Goal: Book appointment/travel/reservation

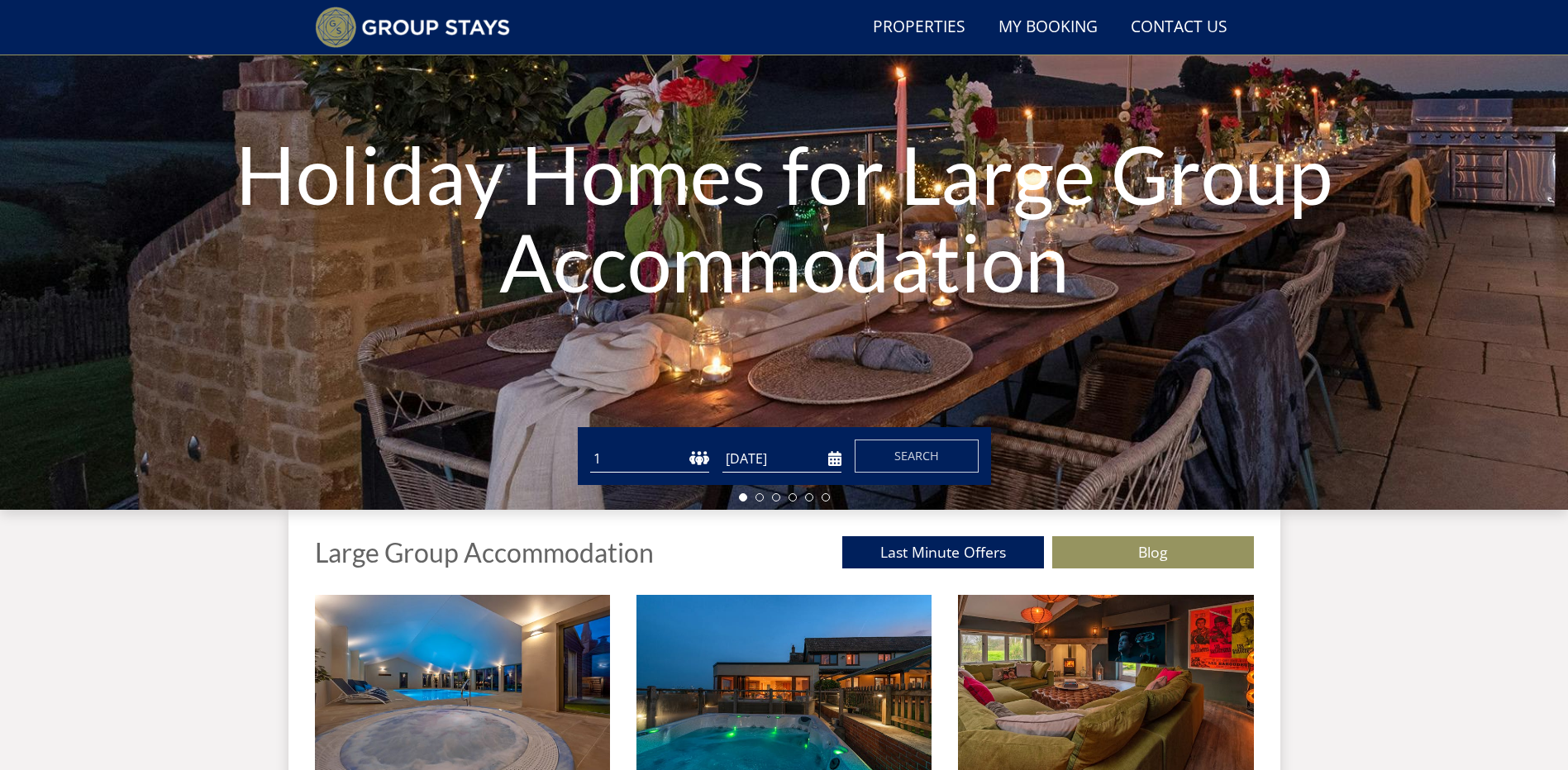
click at [695, 453] on select "1 2 3 4 5 6 7 8 9 10 11 12 13 14 15 16 17 18 19 20 21 22 23 24 25 26 27 28 29 3…" at bounding box center [649, 459] width 119 height 27
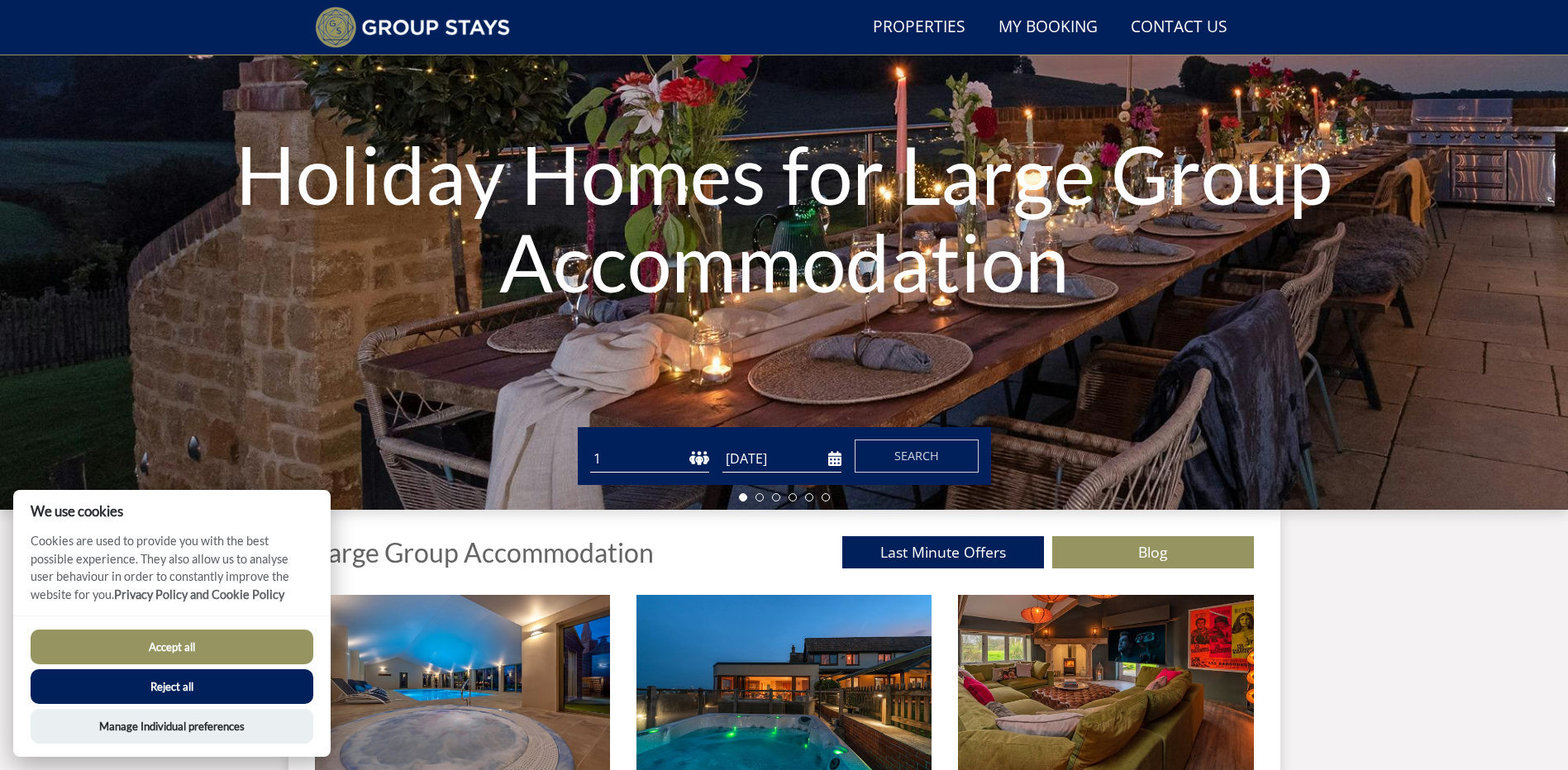
click at [704, 458] on select "1 2 3 4 5 6 7 8 9 10 11 12 13 14 15 16 17 18 19 20 21 22 23 24 25 26 27 28 29 3…" at bounding box center [649, 459] width 119 height 27
click at [590, 446] on select "1 2 3 4 5 6 7 8 9 10 11 12 13 14 15 16 17 18 19 20 21 22 23 24 25 26 27 28 29 3…" at bounding box center [649, 459] width 119 height 27
click at [674, 475] on div "Guests 1 2 3 4 5 6 7 8 9 10 11 12 13 14 15 16 17 18 19 20 21 22 23 24 25 26 27 …" at bounding box center [784, 457] width 413 height 58
click at [701, 467] on select "1 2 3 4 5 6 7 8 9 10 11 12 13 14 15 16 17 18 19 20 21 22 23 24 25 26 27 28 29 3…" at bounding box center [649, 459] width 119 height 27
select select "7"
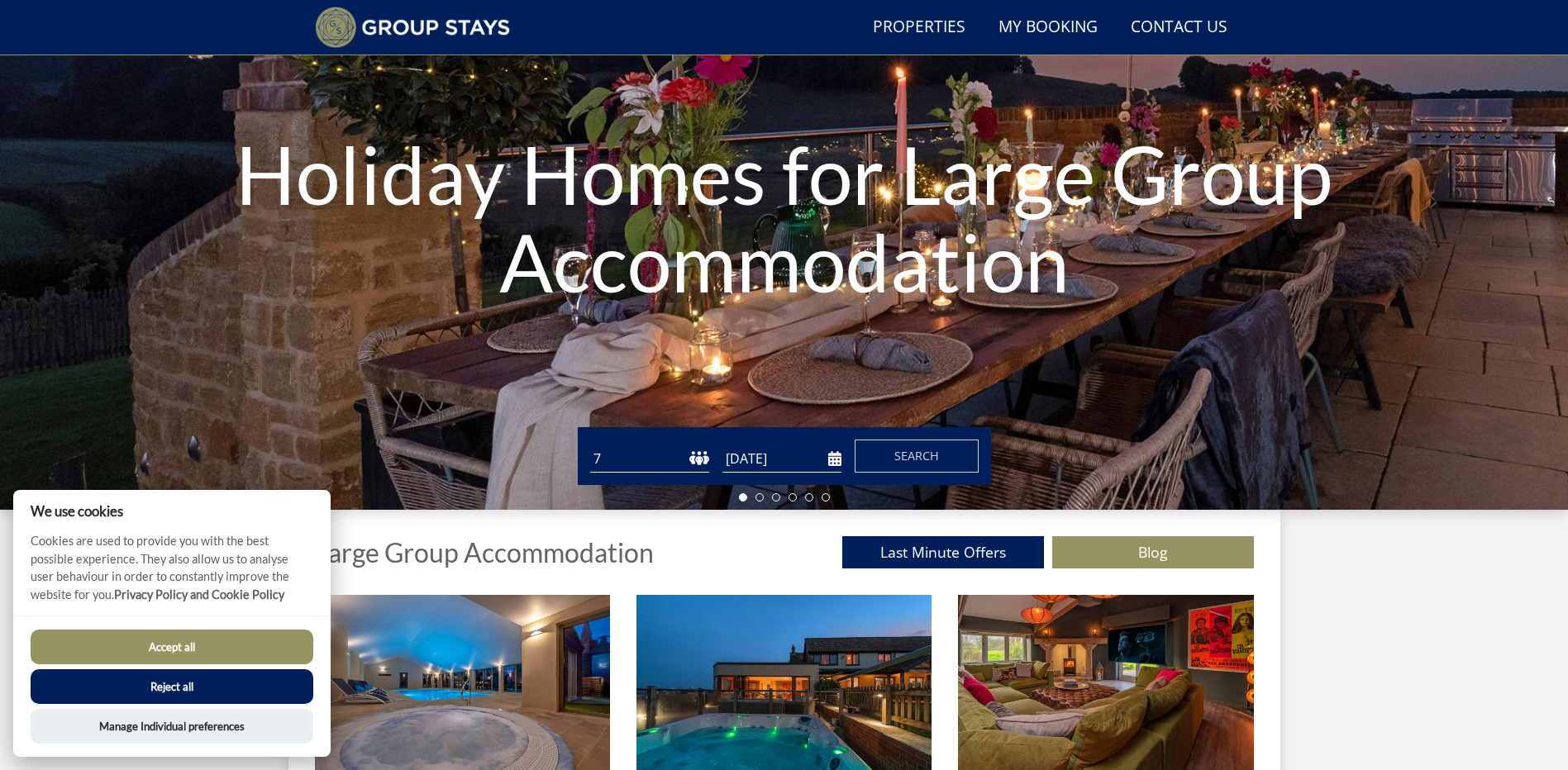
click at [590, 446] on select "1 2 3 4 5 6 7 8 9 10 11 12 13 14 15 16 17 18 19 20 21 22 23 24 25 26 27 28 29 3…" at bounding box center [649, 459] width 119 height 27
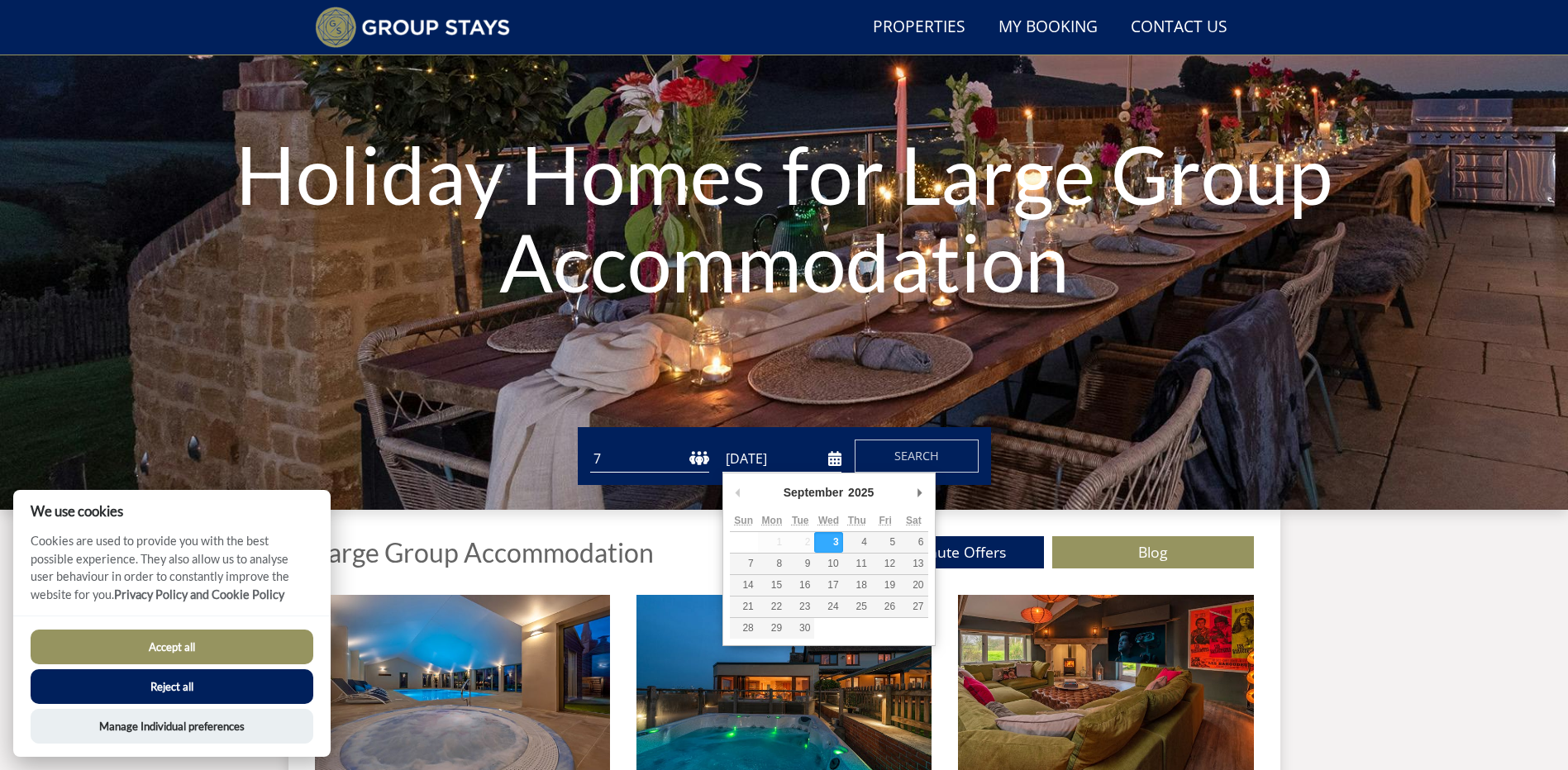
click at [831, 456] on input "[DATE]" at bounding box center [781, 459] width 119 height 27
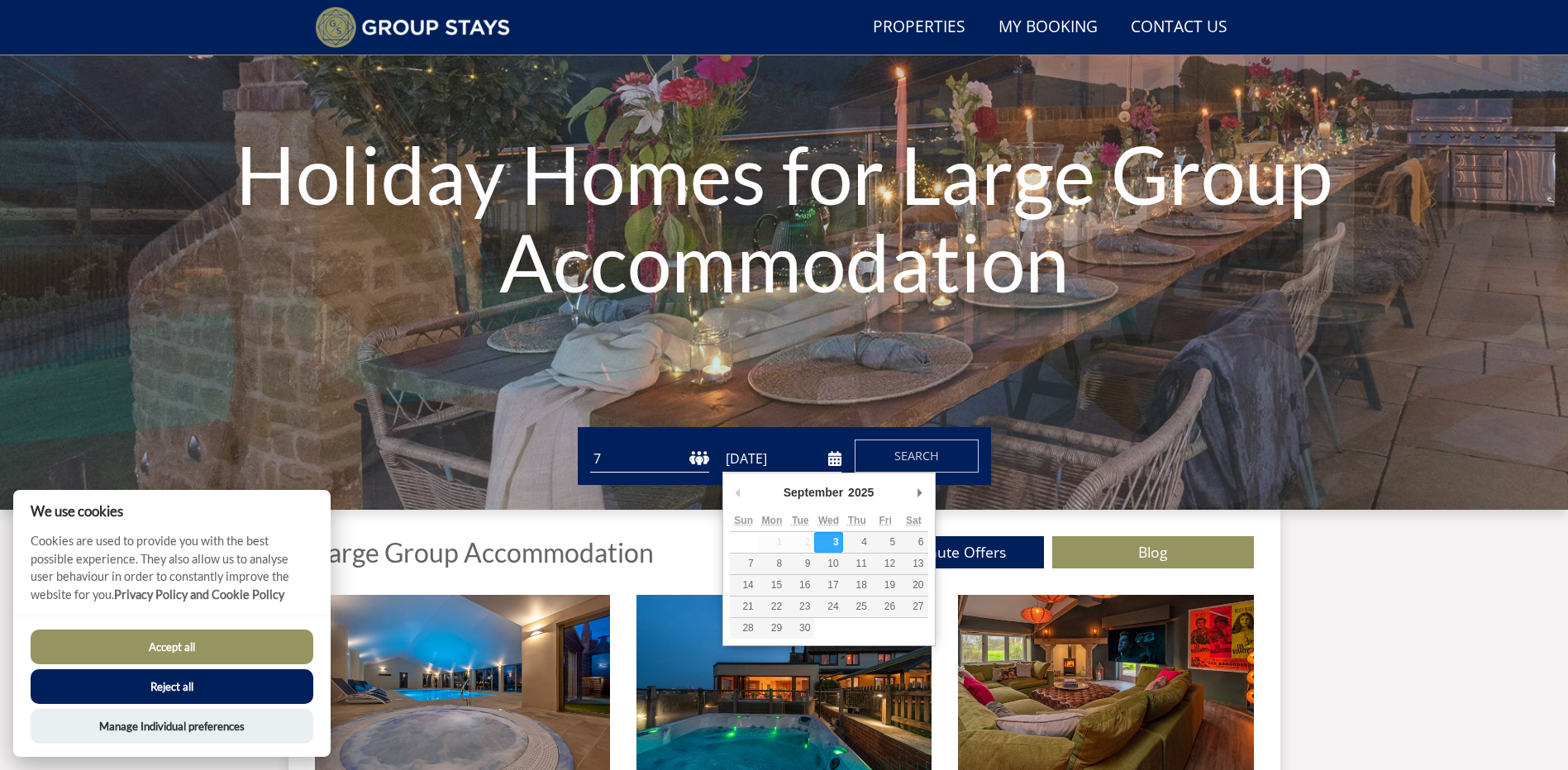
click at [207, 687] on button "Reject all" at bounding box center [172, 686] width 283 height 35
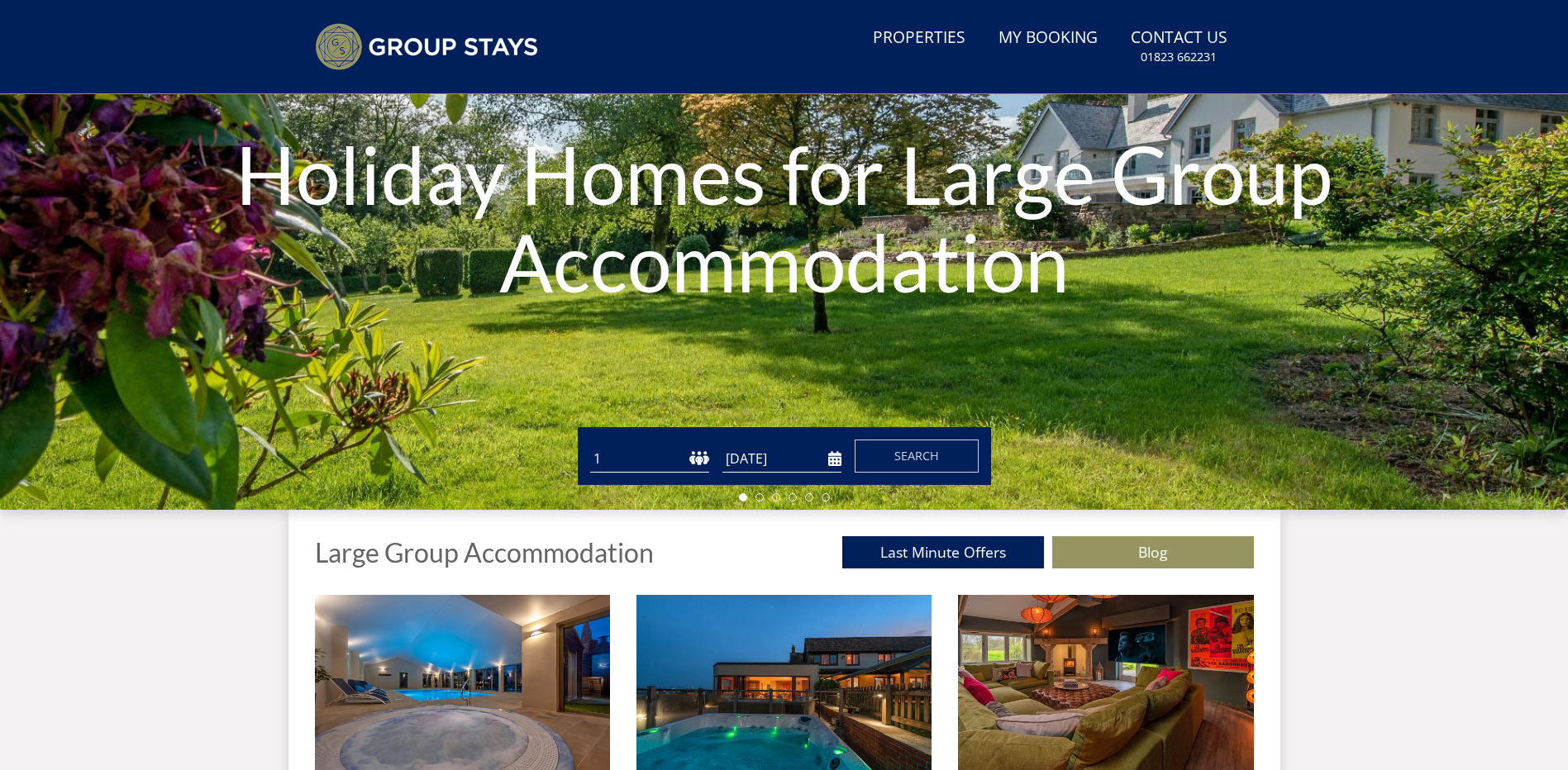
click at [842, 461] on form "Guests 1 2 3 4 5 6 7 8 9 10 11 12 13 14 15 16 17 18 19 20 21 22 23 24 25 26 27 …" at bounding box center [784, 456] width 388 height 33
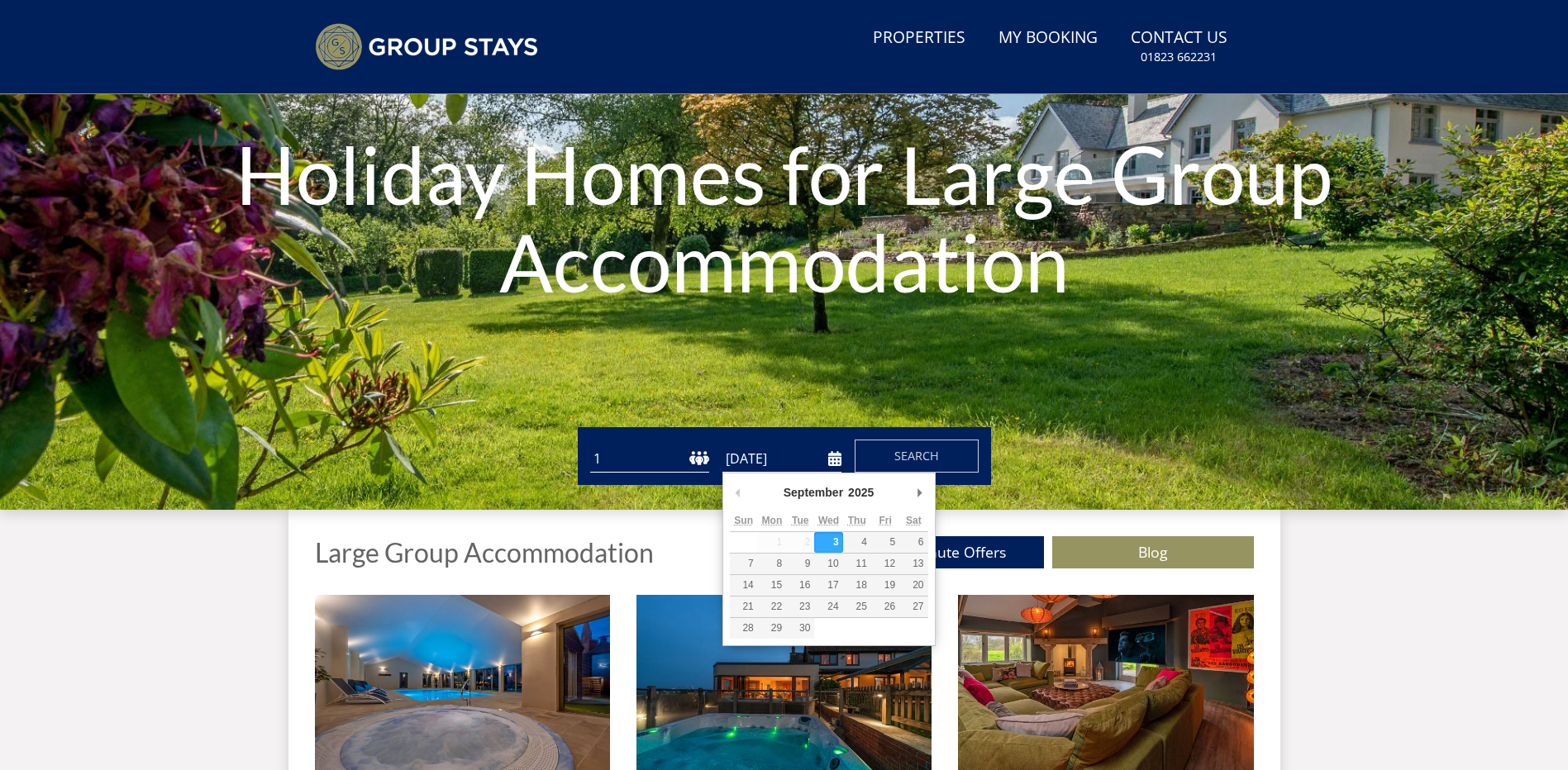
click at [831, 461] on input "[DATE]" at bounding box center [781, 459] width 119 height 27
type input "[DATE]"
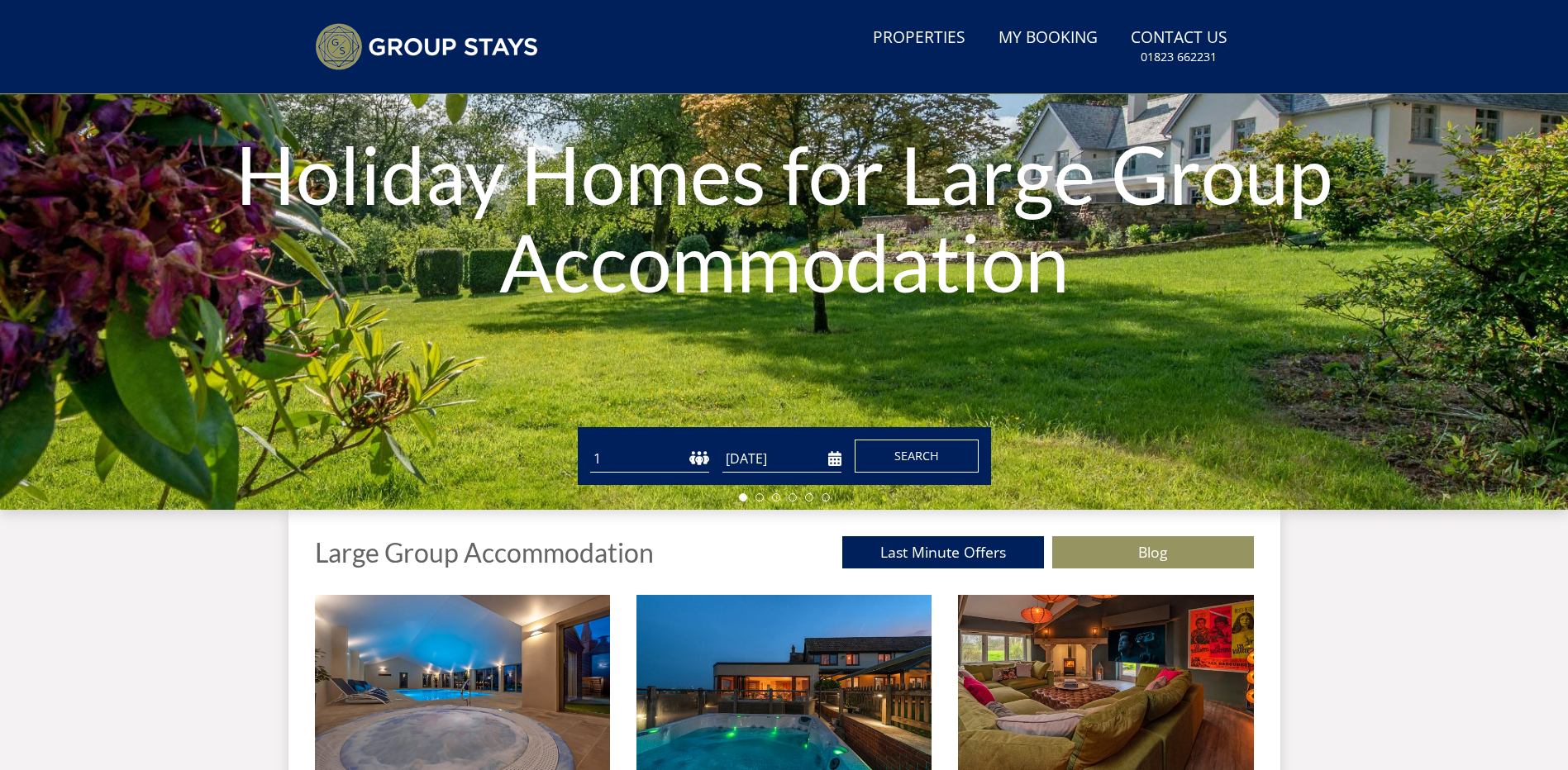
click at [898, 458] on span "Search" at bounding box center [917, 456] width 44 height 15
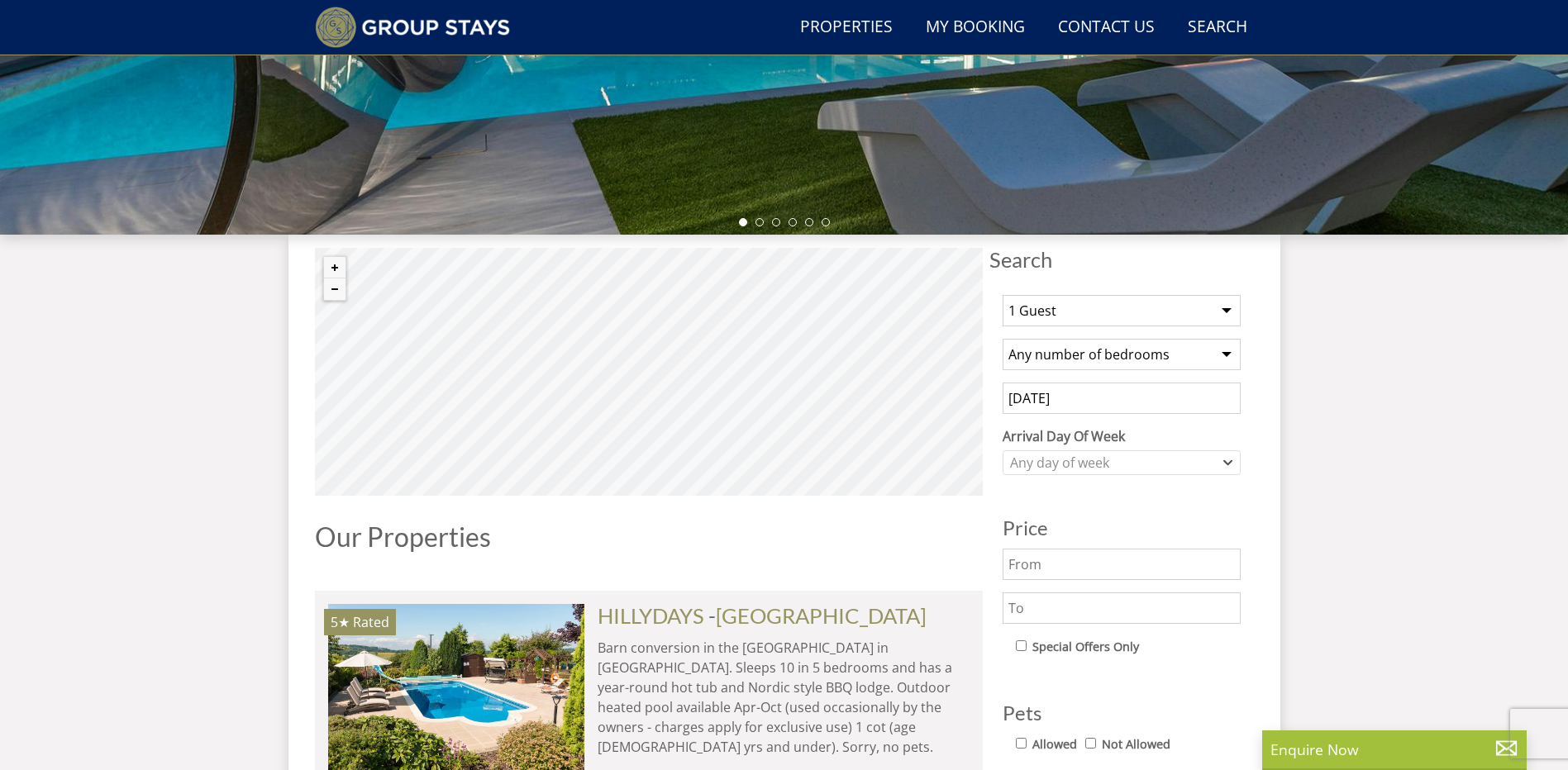
scroll to position [475, 0]
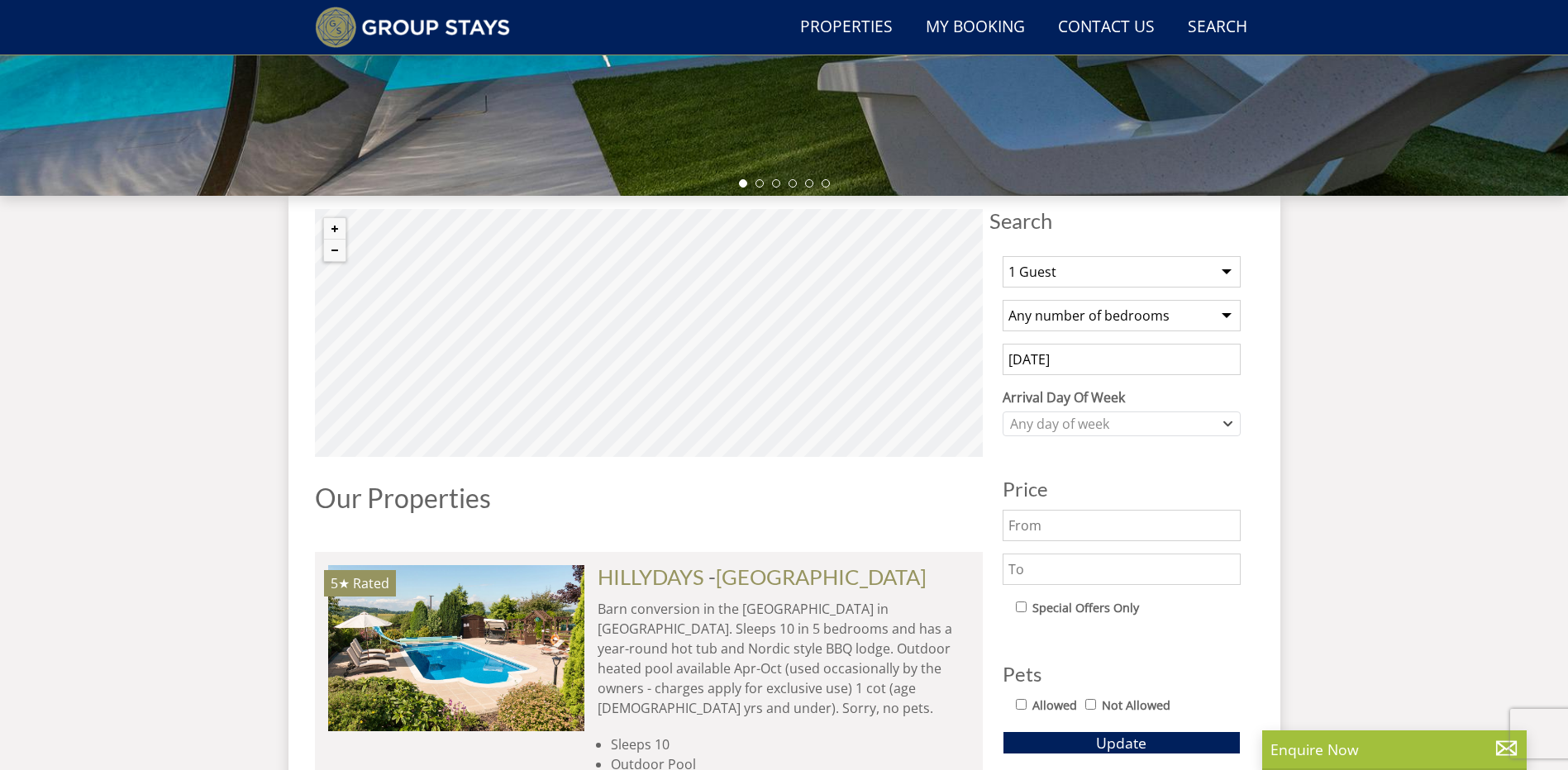
click at [1064, 263] on select "1 Guest 2 Guests 3 Guests 4 Guests 5 Guests 6 Guests 7 Guests 8 Guests 9 Guests…" at bounding box center [1121, 271] width 238 height 32
select select "7"
click at [1002, 256] on select "1 Guest 2 Guests 3 Guests 4 Guests 5 Guests 6 Guests 7 Guests 8 Guests 9 Guests…" at bounding box center [1121, 271] width 238 height 32
click at [1095, 312] on select "Any number of bedrooms 4 Bedrooms 5 Bedrooms 6 Bedrooms 7 Bedrooms 8 Bedrooms 9…" at bounding box center [1121, 315] width 238 height 32
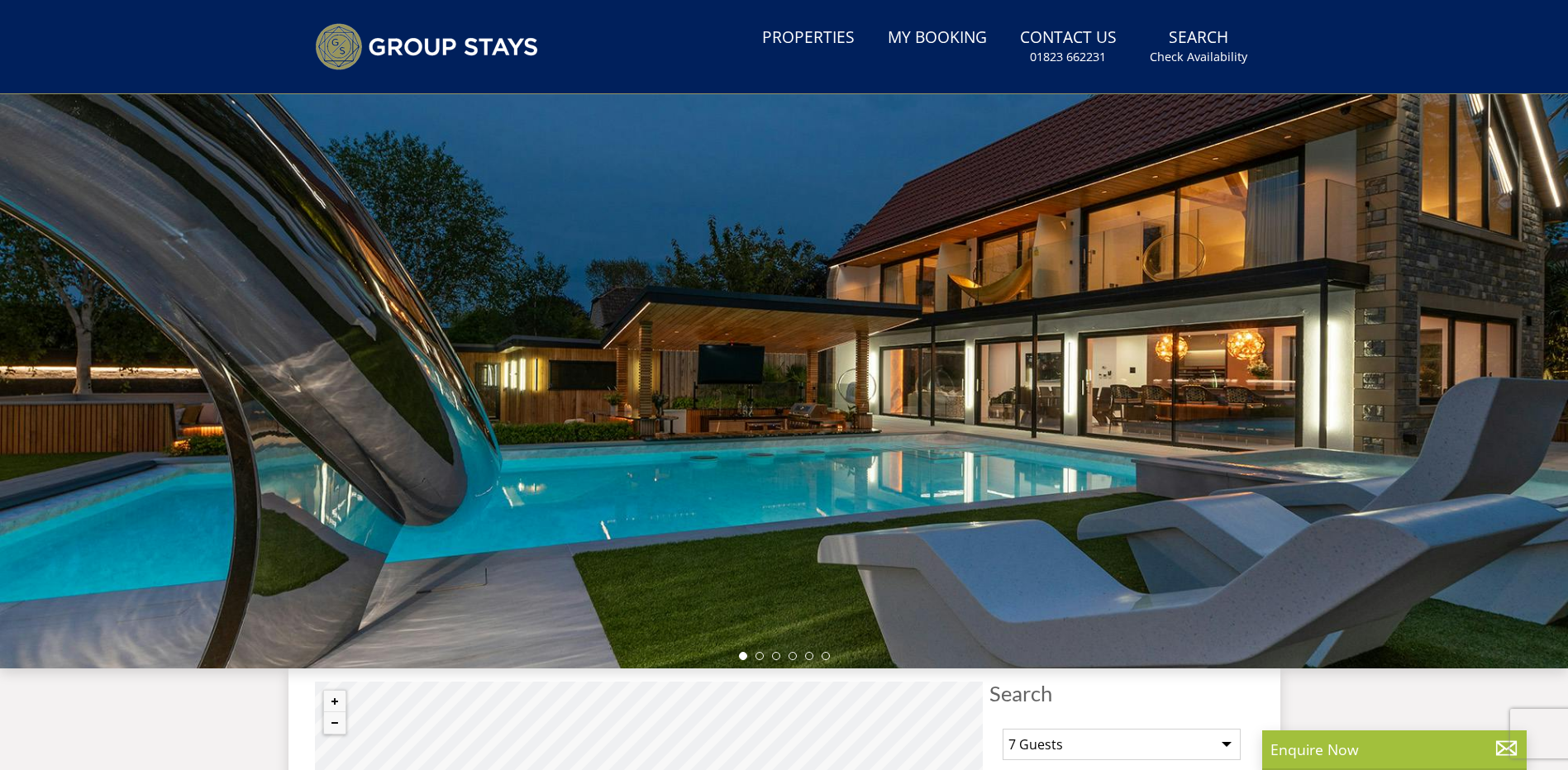
scroll to position [0, 0]
